Goal: Task Accomplishment & Management: Manage account settings

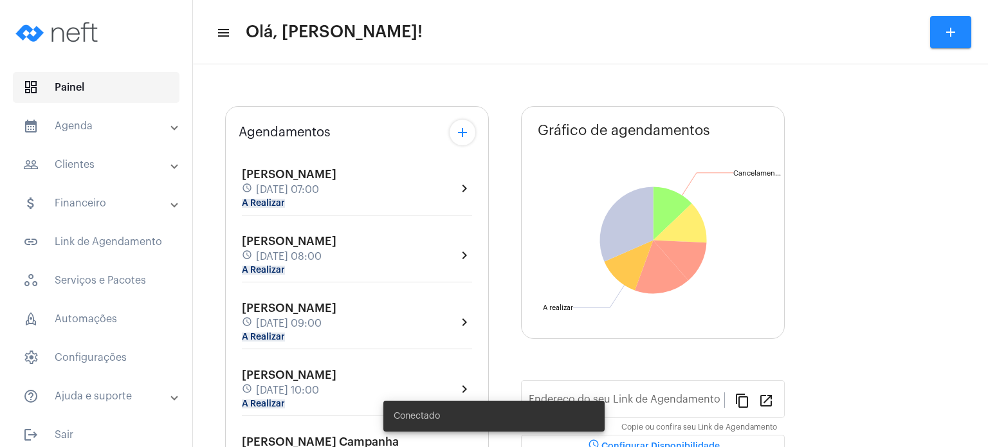
type input "[URL][DOMAIN_NAME]"
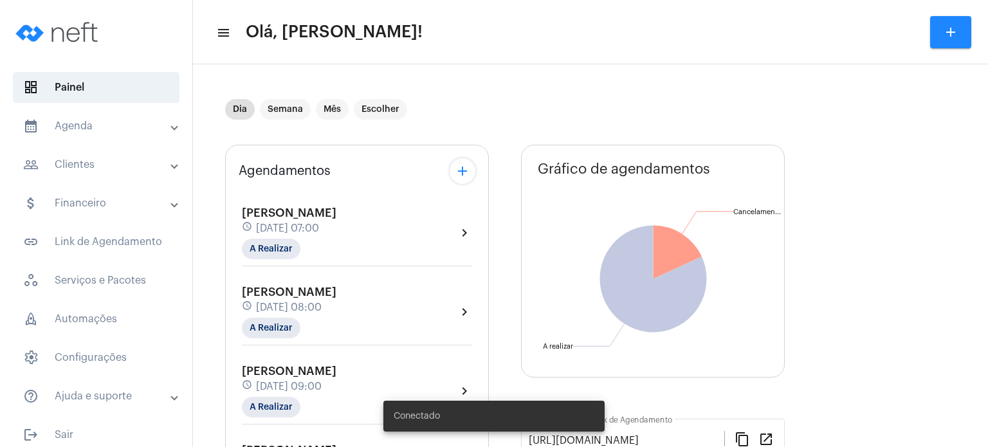
click at [261, 237] on div "[PERSON_NAME] Colodetti schedule [DATE] 07:00 A Realizar" at bounding box center [289, 232] width 95 height 53
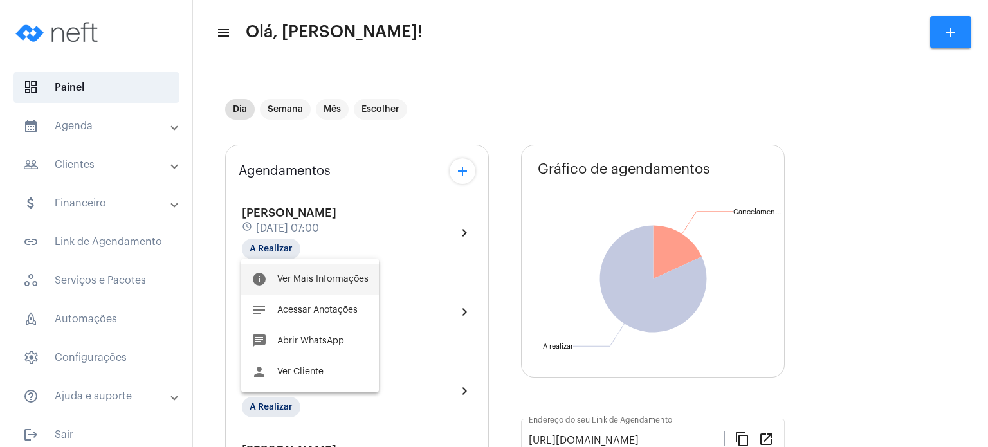
click at [268, 278] on button "info Ver Mais Informações" at bounding box center [310, 279] width 138 height 31
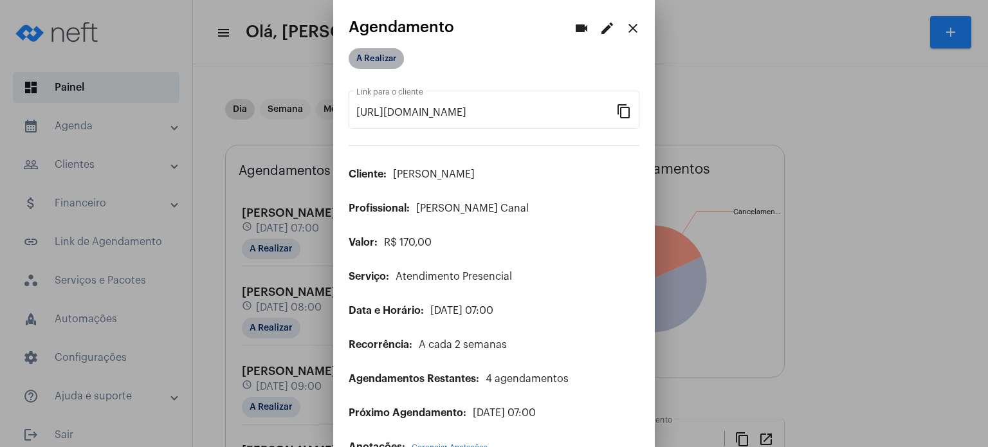
click at [388, 62] on mat-chip "A Realizar" at bounding box center [376, 58] width 55 height 21
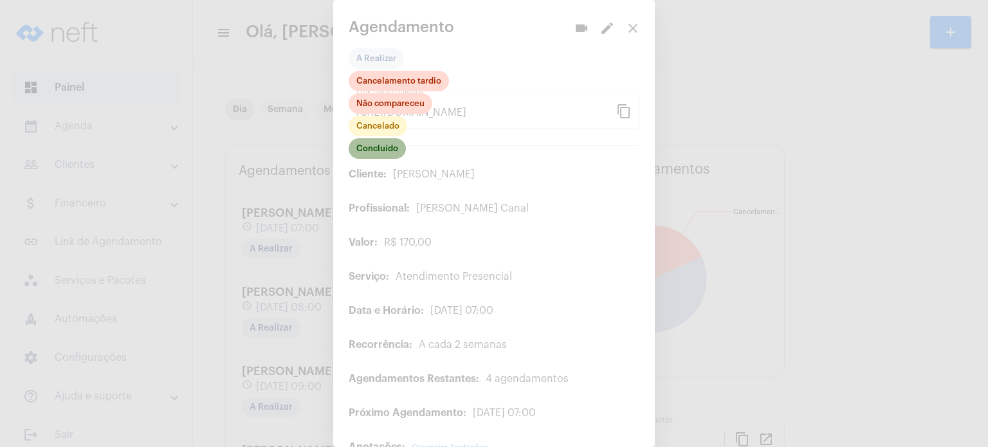
click at [372, 146] on mat-chip "Concluído" at bounding box center [377, 148] width 57 height 21
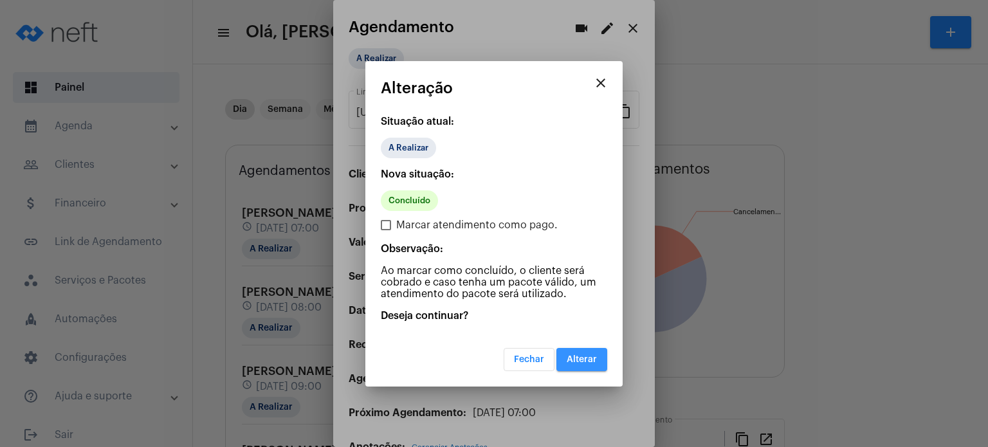
click at [579, 361] on span "Alterar" at bounding box center [582, 359] width 30 height 9
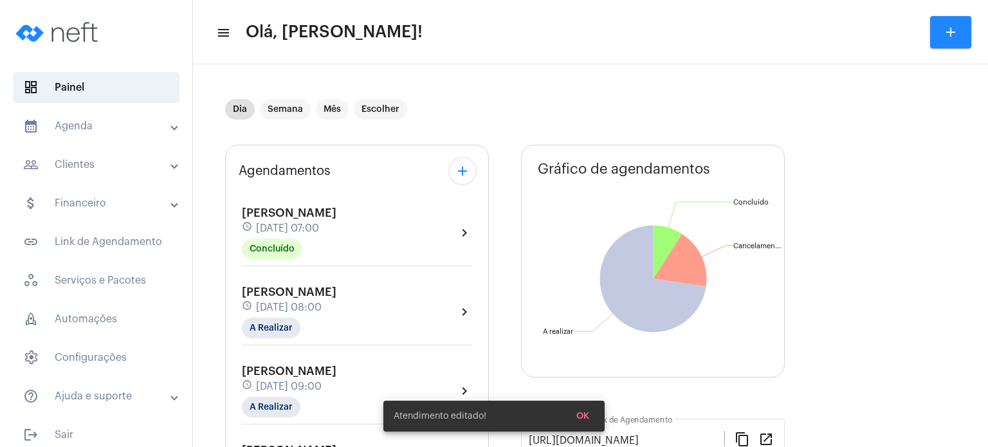
click at [263, 374] on span "[PERSON_NAME]" at bounding box center [289, 371] width 95 height 12
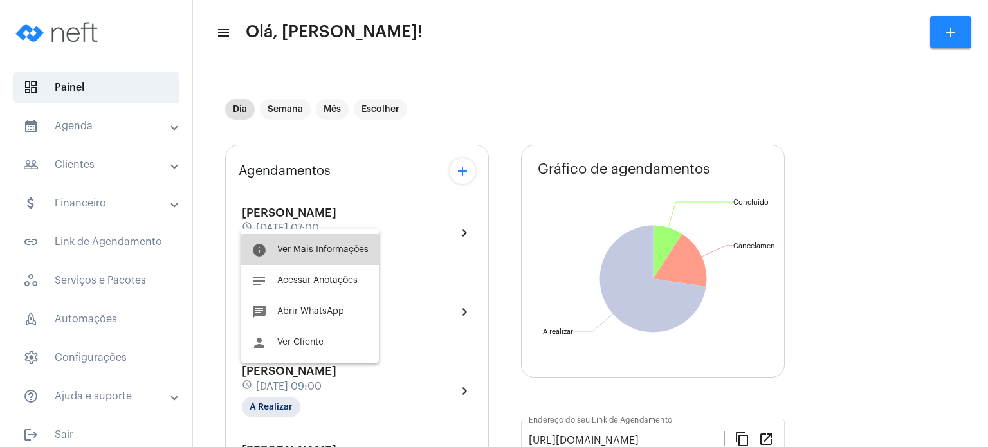
click at [312, 253] on span "Ver Mais Informações" at bounding box center [322, 249] width 91 height 9
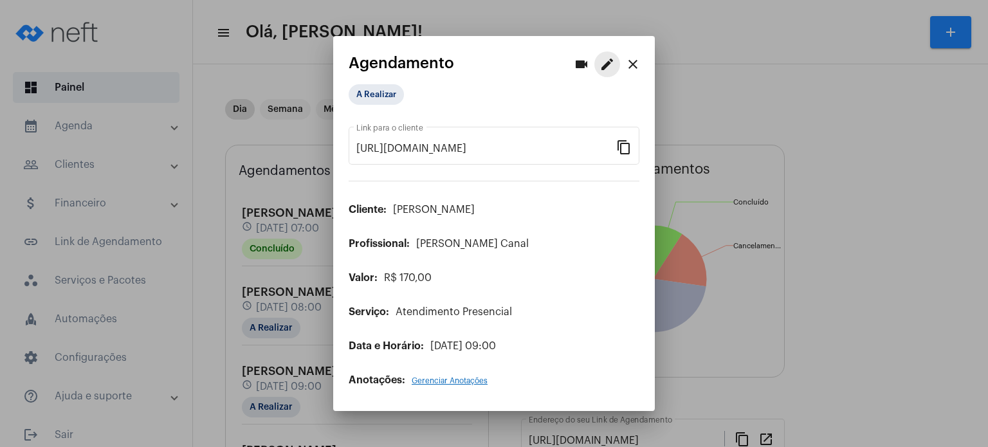
click at [603, 63] on mat-icon "edit" at bounding box center [606, 64] width 15 height 15
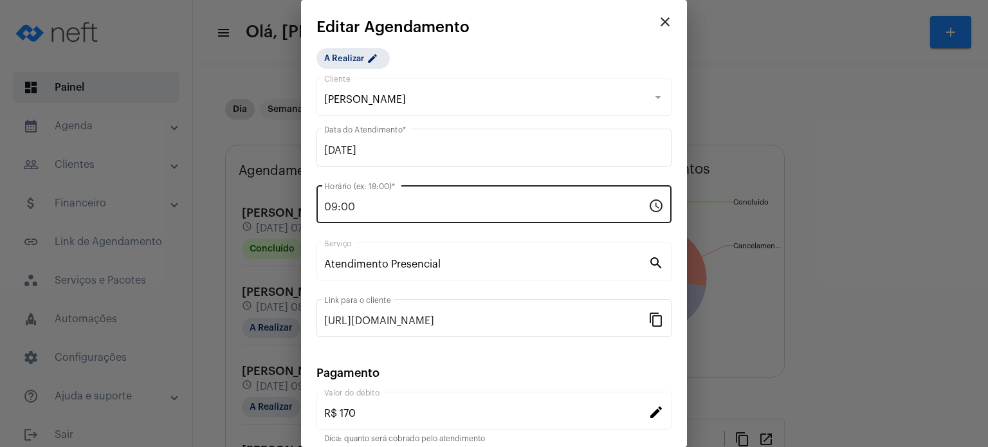
click at [376, 208] on input "09:00" at bounding box center [486, 207] width 324 height 12
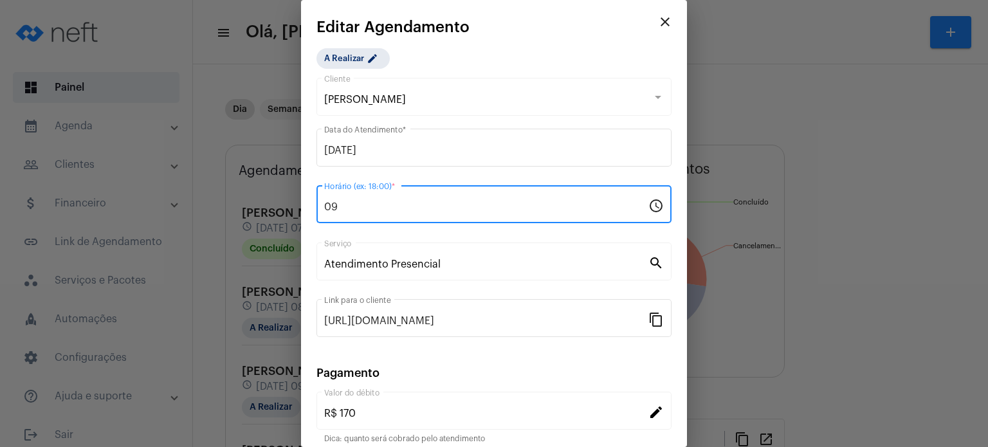
type input "0"
type input "16:00"
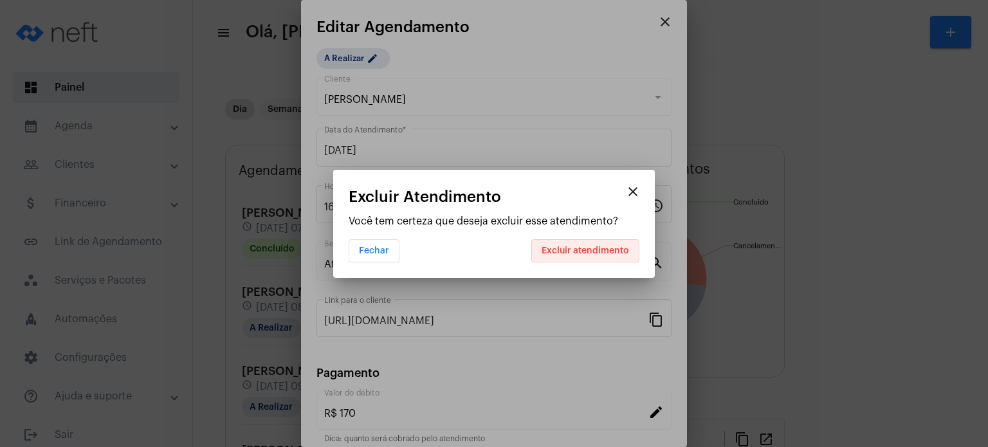
click at [563, 251] on span "Excluir atendimento" at bounding box center [584, 250] width 87 height 9
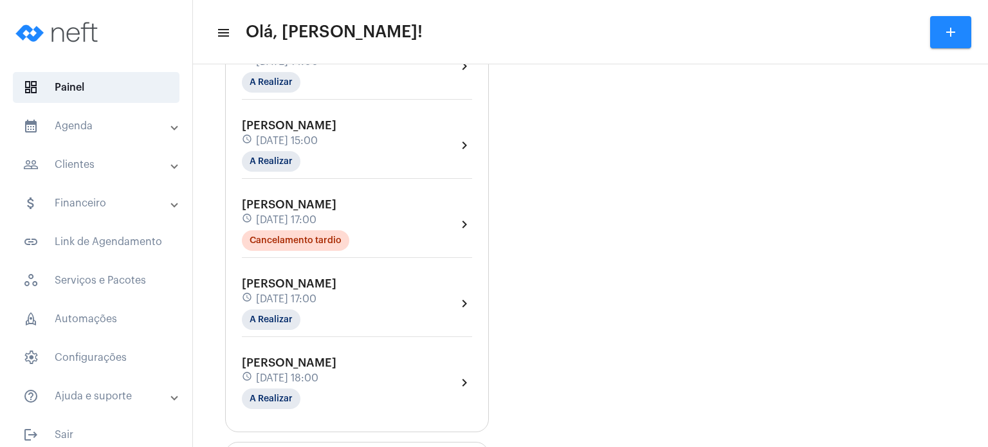
scroll to position [559, 0]
